Goal: Task Accomplishment & Management: Use online tool/utility

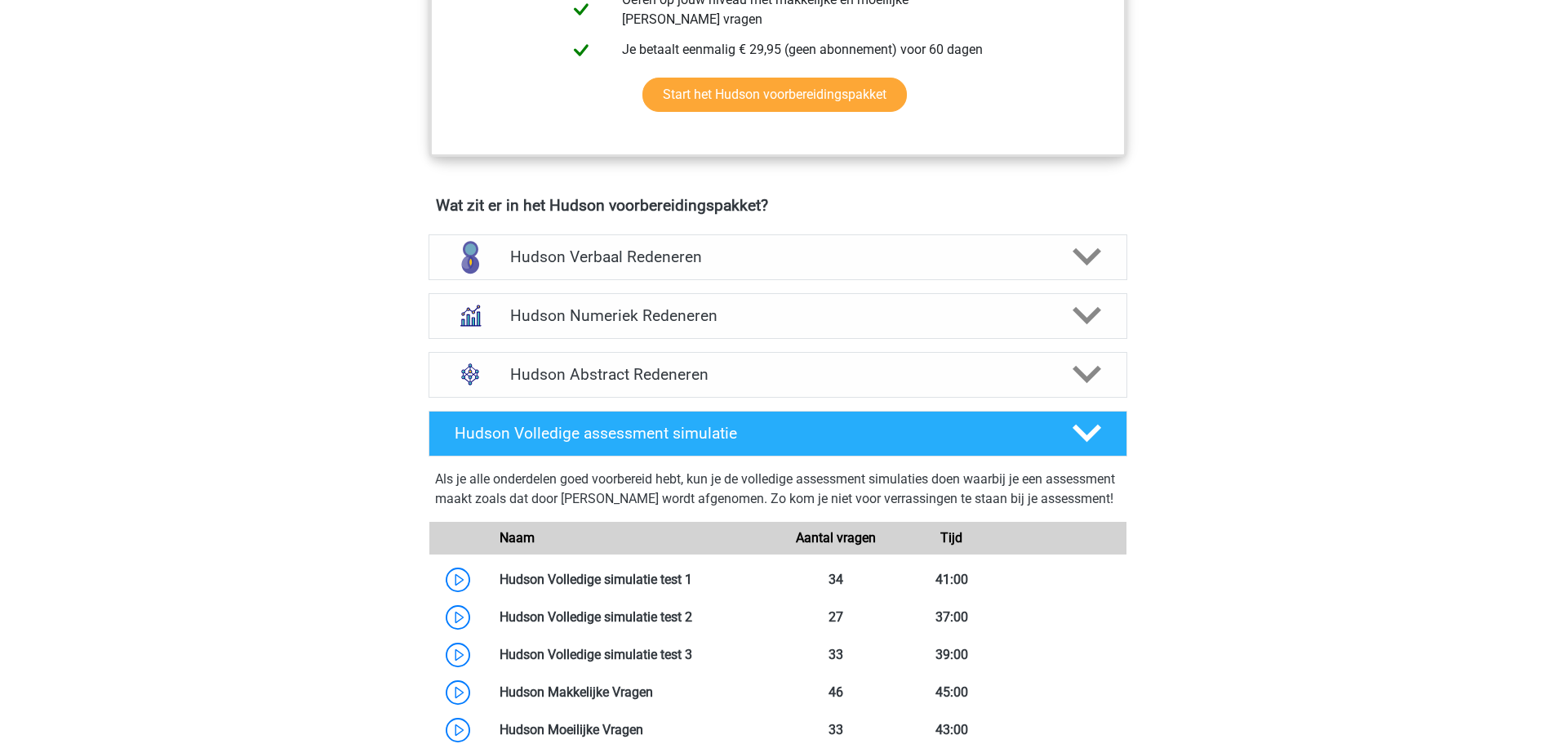
scroll to position [898, 0]
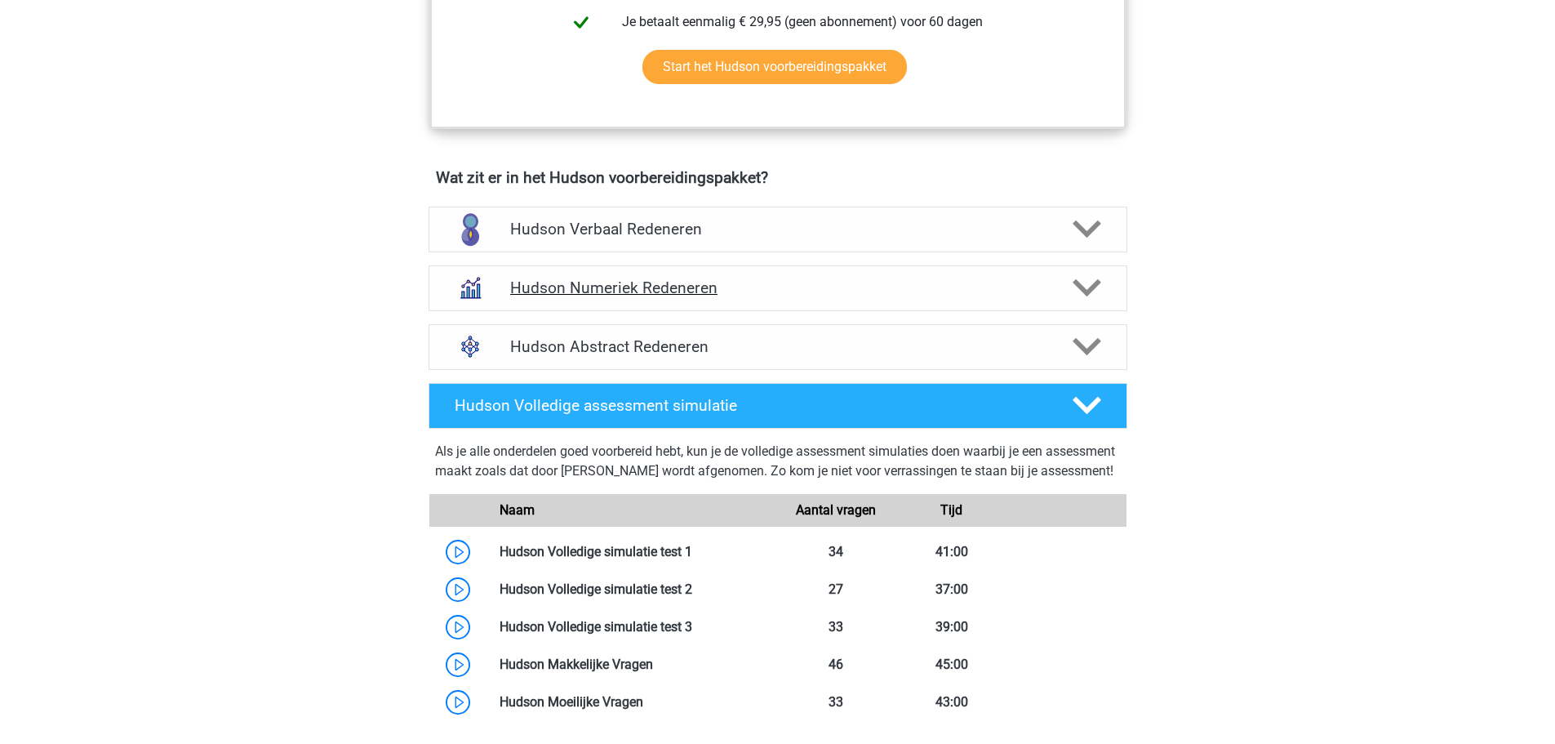
click at [966, 288] on h4 "Hudson Numeriek Redeneren" at bounding box center [777, 287] width 535 height 19
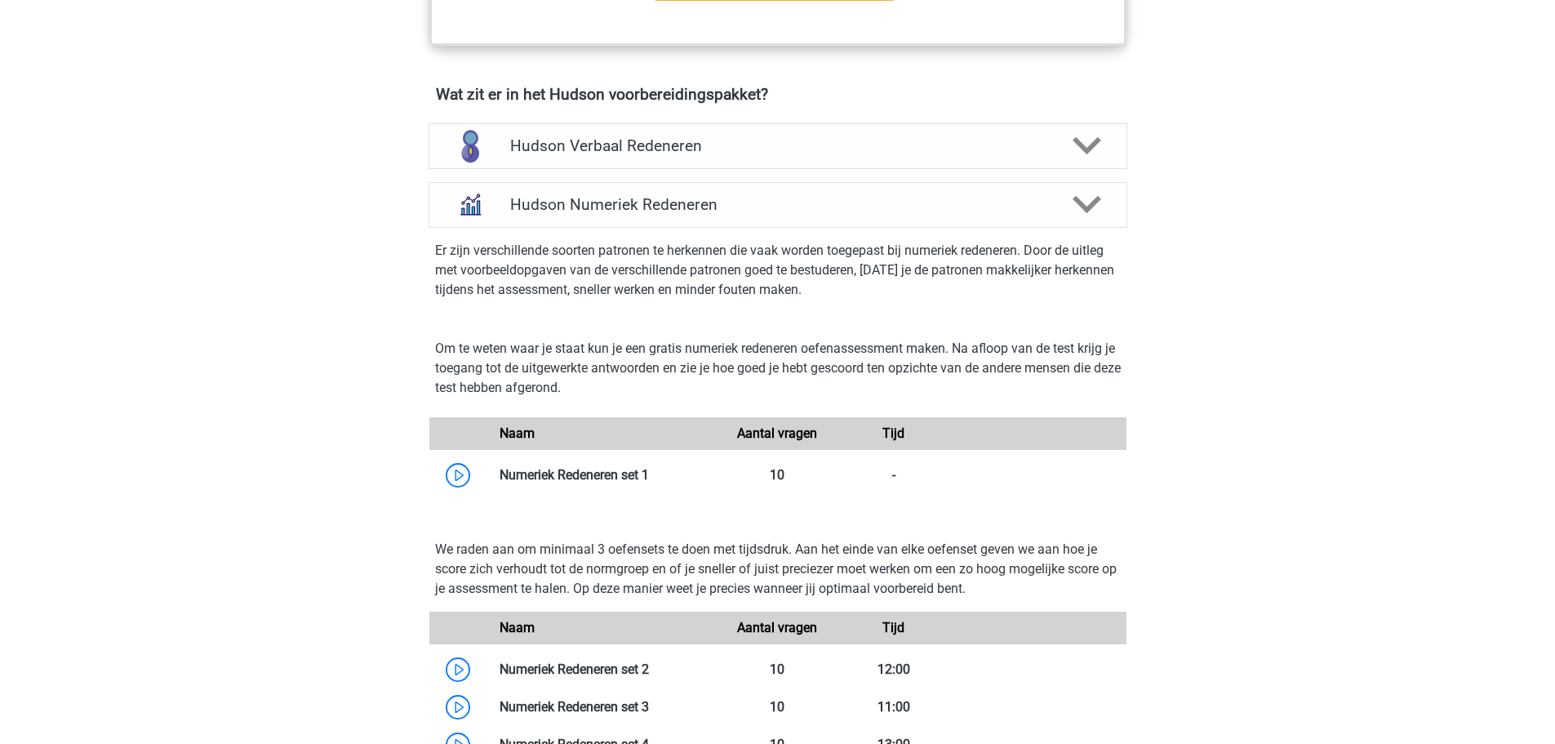
scroll to position [1143, 0]
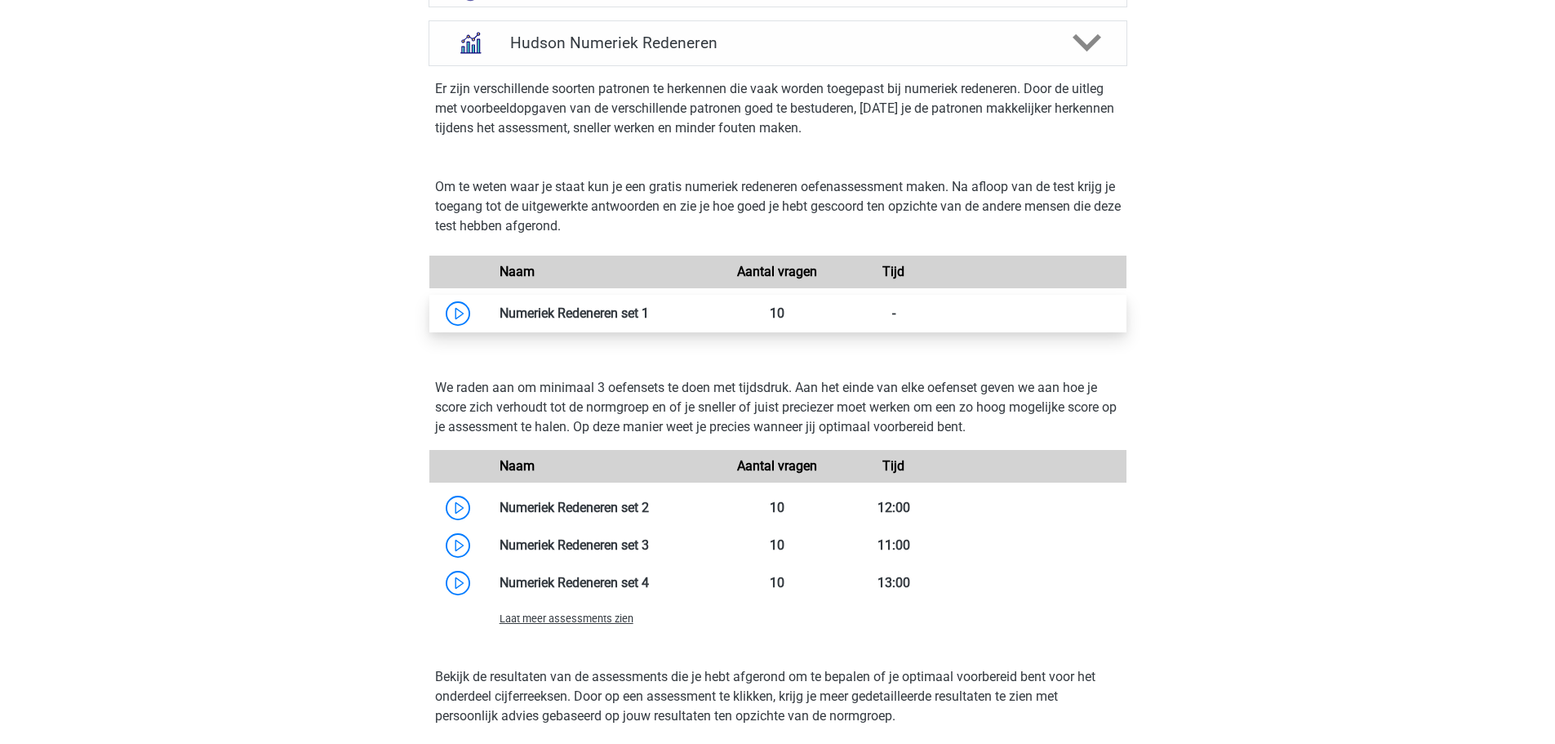
click at [649, 313] on link at bounding box center [649, 313] width 0 height 16
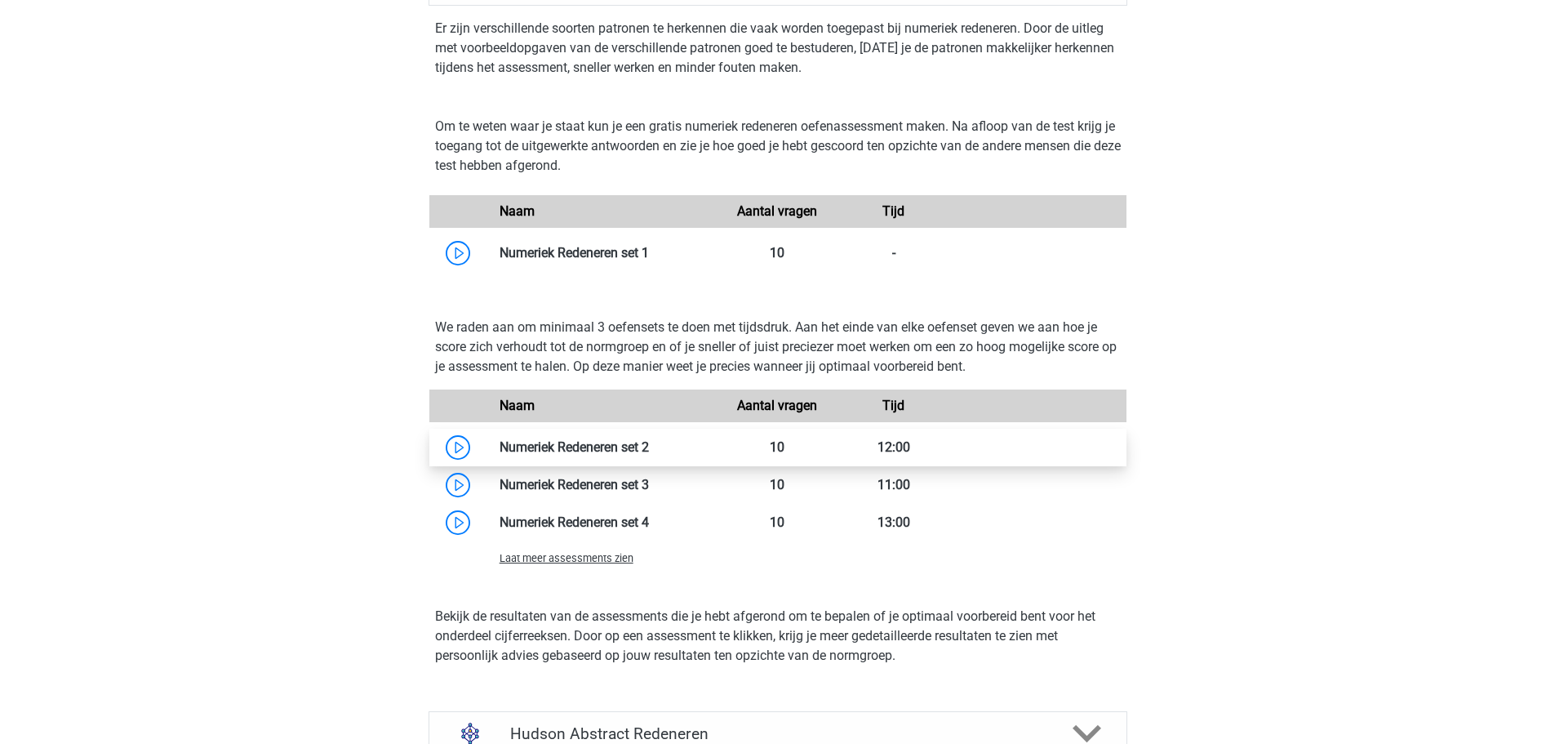
scroll to position [1306, 0]
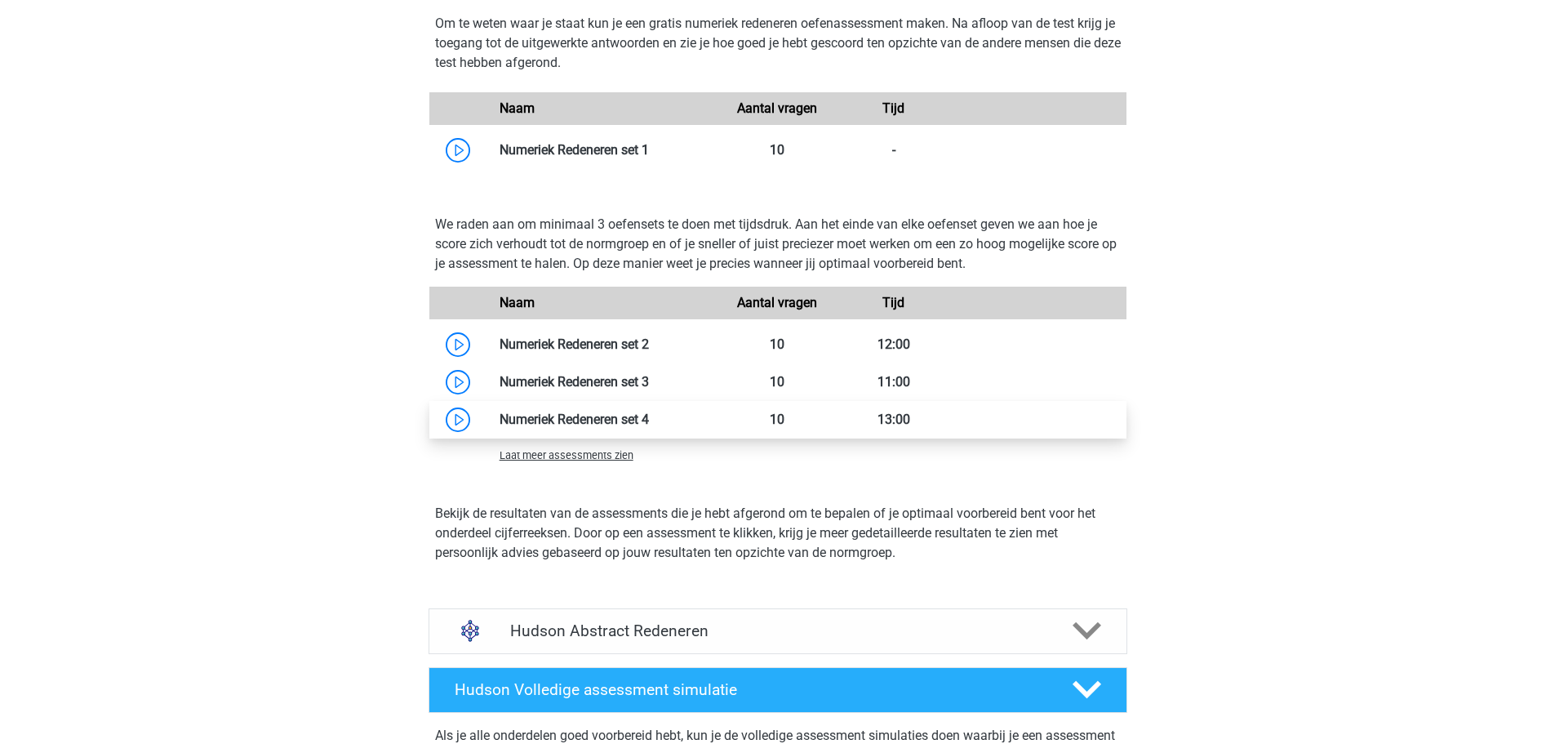
click at [649, 426] on link at bounding box center [649, 419] width 0 height 16
